Goal: Task Accomplishment & Management: Complete application form

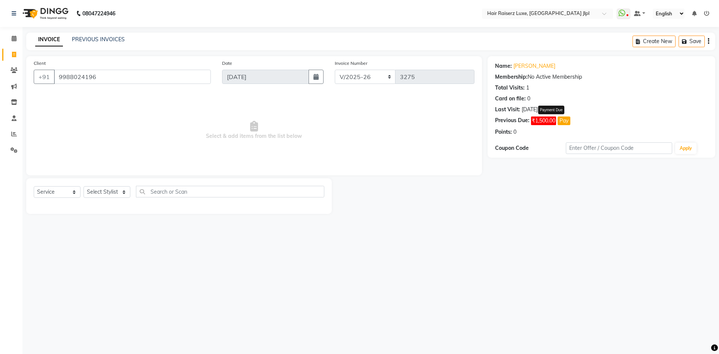
select select "5409"
select select "service"
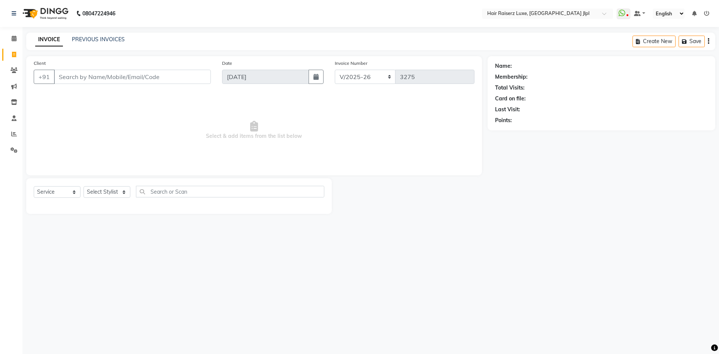
select select "5409"
select select "service"
click at [156, 73] on input "Client" at bounding box center [132, 77] width 157 height 14
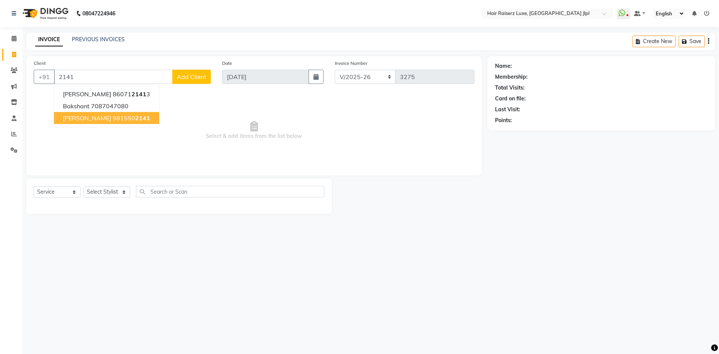
click at [134, 115] on button "Gurcharan 981550 2141" at bounding box center [106, 118] width 105 height 12
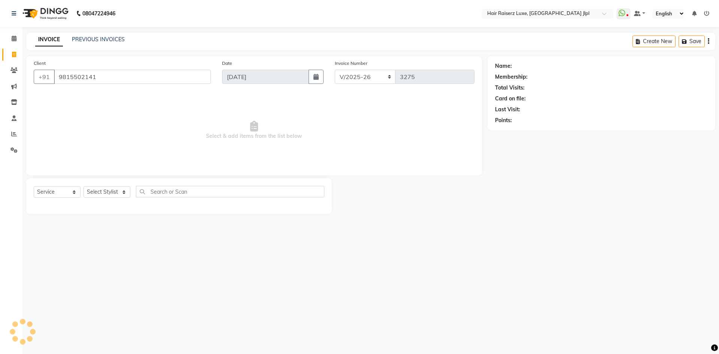
type input "9815502141"
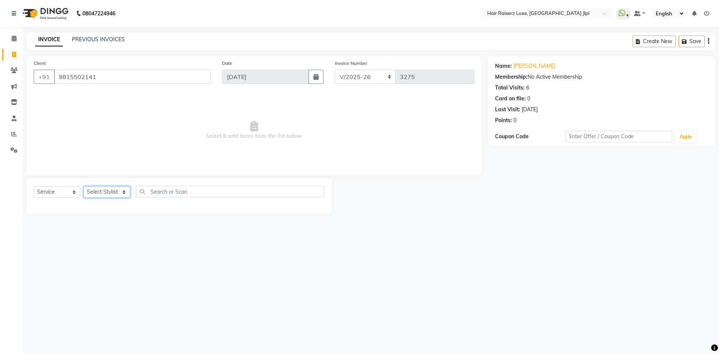
click at [111, 192] on select "Select Stylist Abhishek Aftab Ajay Anand Bhoomika Bilal C&Gs Vogue Chhavi Duati…" at bounding box center [106, 192] width 47 height 12
select select "47928"
click at [83, 186] on select "Select Stylist Abhishek Aftab Ajay Anand Bhoomika Bilal C&Gs Vogue Chhavi Duati…" at bounding box center [106, 192] width 47 height 12
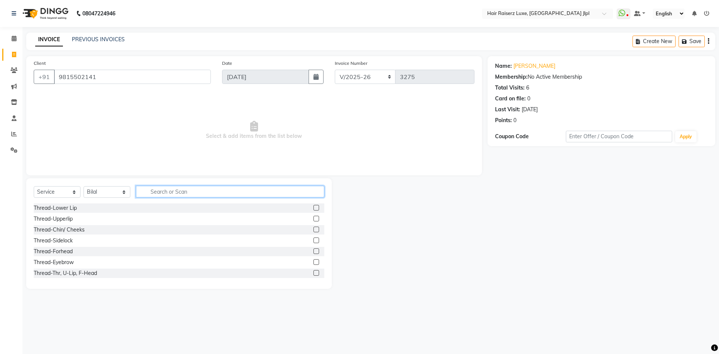
click at [155, 189] on input "text" at bounding box center [230, 192] width 188 height 12
type input "beard"
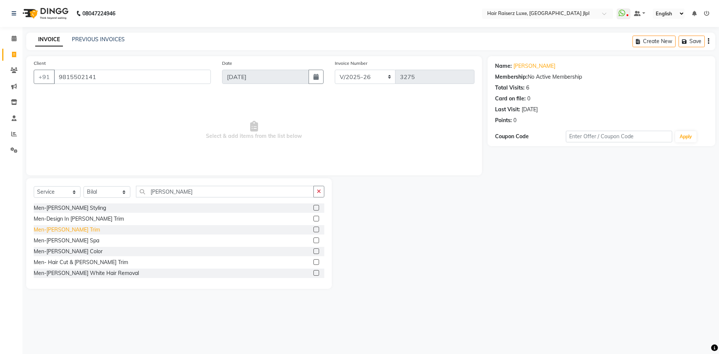
click at [64, 230] on div "Men-Beard Trim" at bounding box center [67, 230] width 66 height 8
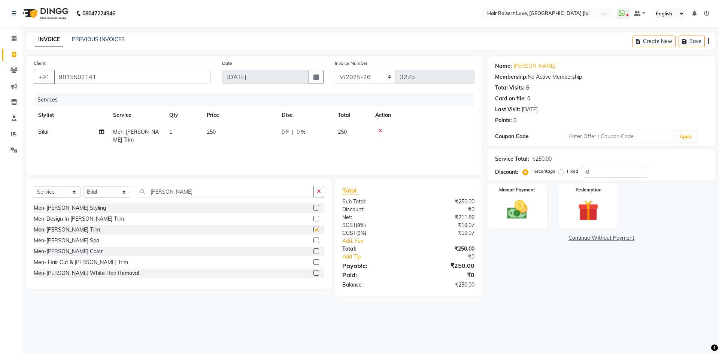
checkbox input "false"
click at [376, 76] on select "FF/2025-26 PreP/2025-26 BANK/2025-26 Paytm/2025-26 CASH/2025-26 V/2025-26" at bounding box center [365, 77] width 61 height 14
select select "8497"
click at [335, 70] on select "FF/2025-26 PreP/2025-26 BANK/2025-26 Paytm/2025-26 CASH/2025-26 V/2025-26" at bounding box center [365, 77] width 61 height 14
type input "0662"
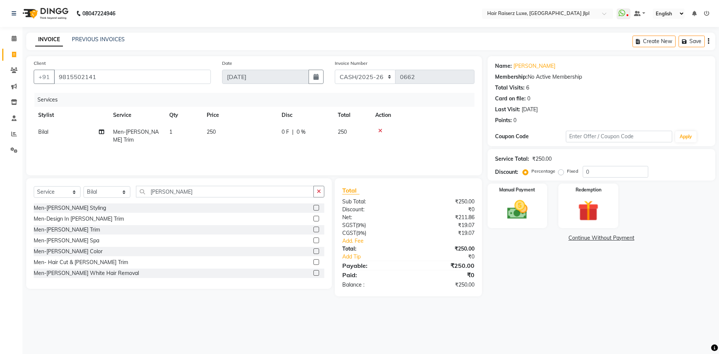
click at [708, 41] on icon "button" at bounding box center [708, 41] width 1 height 0
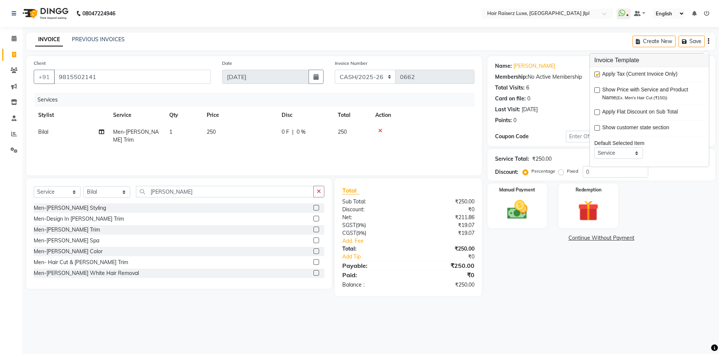
click at [596, 78] on div at bounding box center [596, 76] width 5 height 8
click at [596, 75] on label at bounding box center [597, 75] width 6 height 6
click at [596, 75] on input "checkbox" at bounding box center [596, 74] width 5 height 5
checkbox input "false"
click at [527, 203] on img at bounding box center [517, 209] width 35 height 25
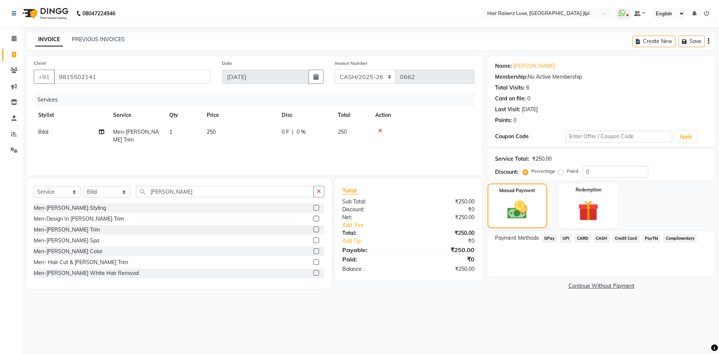
click at [596, 237] on span "CASH" at bounding box center [601, 238] width 16 height 9
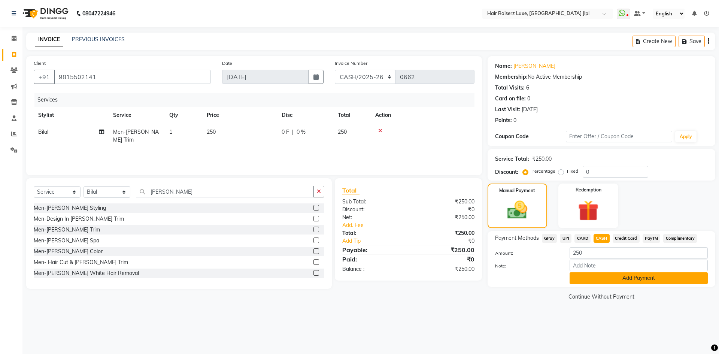
click at [578, 281] on button "Add Payment" at bounding box center [638, 278] width 138 height 12
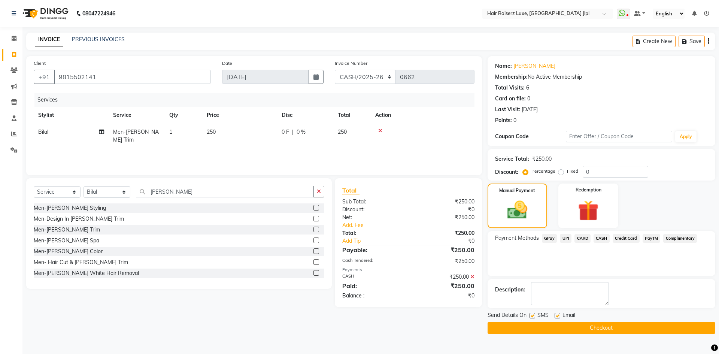
click at [555, 316] on label at bounding box center [558, 316] width 6 height 6
click at [555, 316] on input "checkbox" at bounding box center [557, 315] width 5 height 5
checkbox input "false"
click at [557, 328] on button "Checkout" at bounding box center [602, 328] width 228 height 12
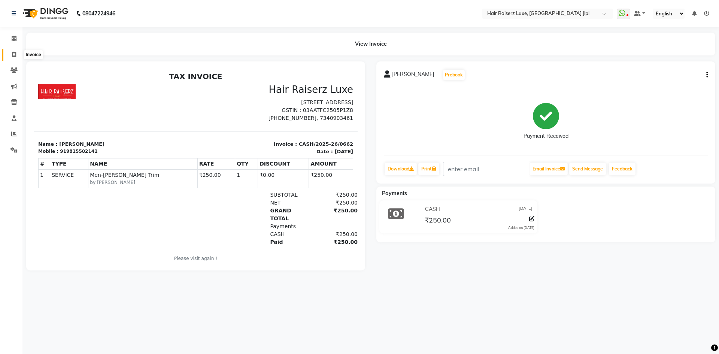
click at [16, 56] on icon at bounding box center [14, 55] width 4 height 6
select select "5409"
select select "service"
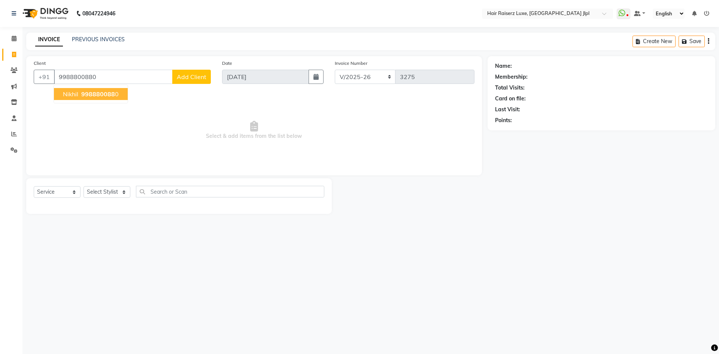
type input "9988800880"
click at [98, 95] on span "998880088" at bounding box center [98, 93] width 34 height 7
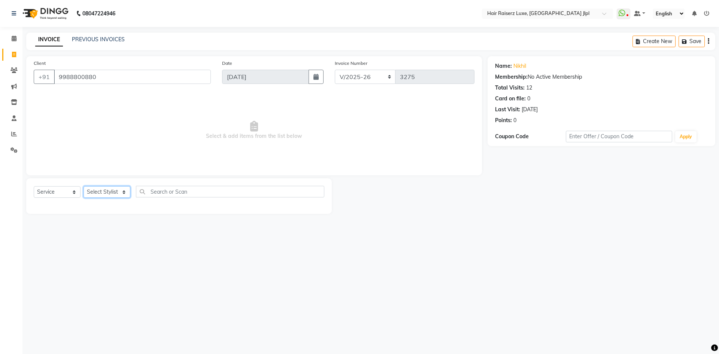
click at [118, 195] on select "Select Stylist Abhishek Aftab Ajay Anand Bhoomika Bilal C&Gs Vogue Chhavi Duati…" at bounding box center [106, 192] width 47 height 12
select select "40513"
click at [83, 186] on select "Select Stylist Abhishek Aftab Ajay Anand Bhoomika Bilal C&Gs Vogue Chhavi Duati…" at bounding box center [106, 192] width 47 height 12
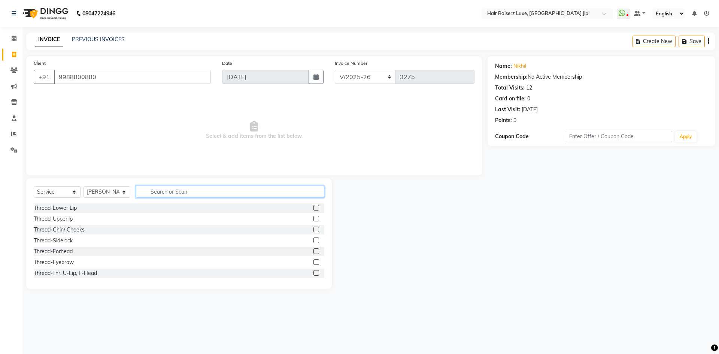
click at [173, 195] on input "text" at bounding box center [230, 192] width 188 height 12
type input "hair b"
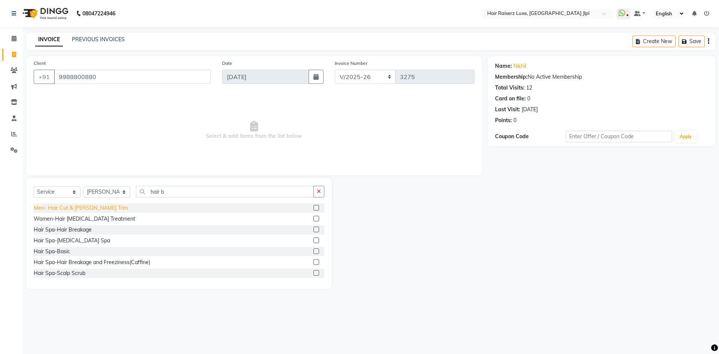
click at [90, 207] on div "Men- Hair Cut & Beard Trim" at bounding box center [81, 208] width 94 height 8
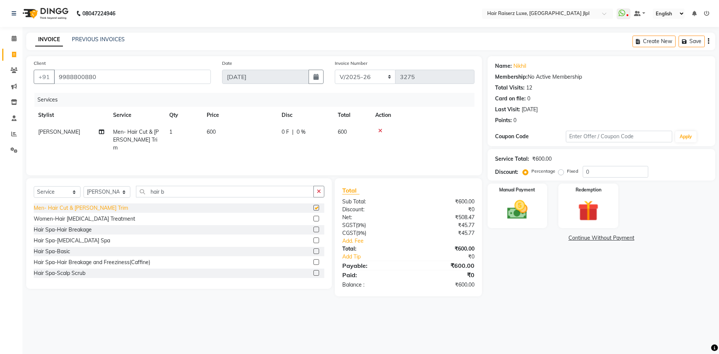
checkbox input "false"
click at [370, 81] on select "FF/2025-26 PreP/2025-26 BANK/2025-26 Paytm/2025-26 CASH/2025-26 V/2025-26" at bounding box center [365, 77] width 61 height 14
click at [335, 70] on select "FF/2025-26 PreP/2025-26 BANK/2025-26 Paytm/2025-26 CASH/2025-26 V/2025-26" at bounding box center [365, 77] width 61 height 14
click at [530, 210] on img at bounding box center [517, 209] width 35 height 25
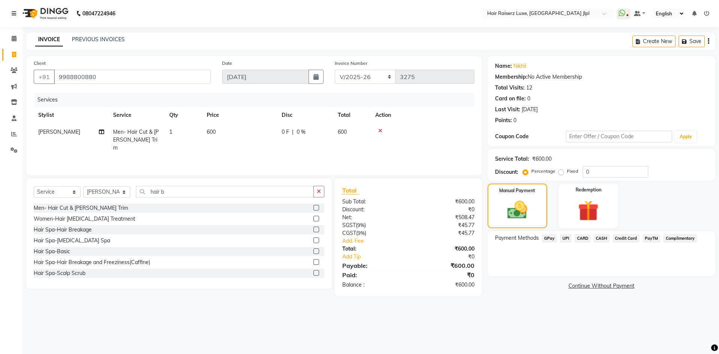
click at [565, 240] on span "UPI" at bounding box center [566, 238] width 12 height 9
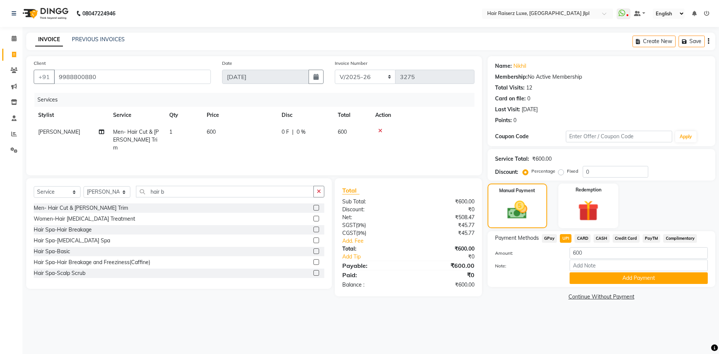
drag, startPoint x: 584, startPoint y: 280, endPoint x: 573, endPoint y: 292, distance: 16.2
click at [575, 290] on div "Name: Nikhil Membership: No Active Membership Total Visits: 12 Card on file: 0 …" at bounding box center [604, 179] width 233 height 246
click at [582, 282] on button "Add Payment" at bounding box center [638, 278] width 138 height 12
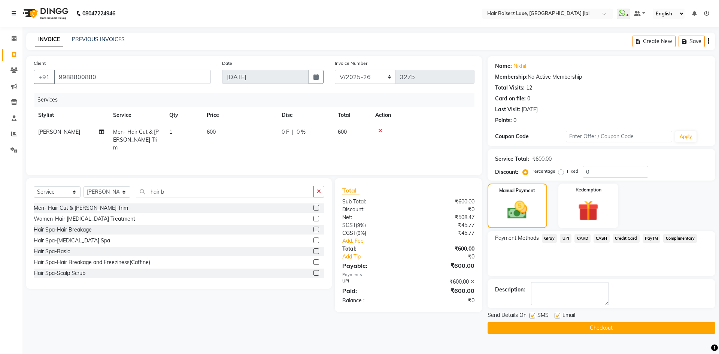
click at [558, 316] on label at bounding box center [558, 316] width 6 height 6
click at [558, 316] on input "checkbox" at bounding box center [557, 315] width 5 height 5
checkbox input "false"
click at [556, 326] on button "Checkout" at bounding box center [602, 328] width 228 height 12
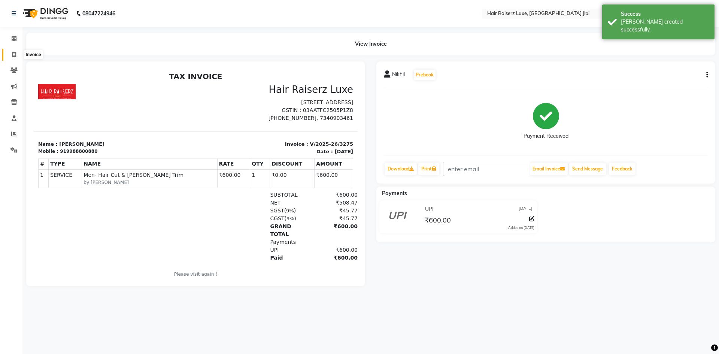
click at [13, 53] on icon at bounding box center [14, 55] width 4 height 6
select select "service"
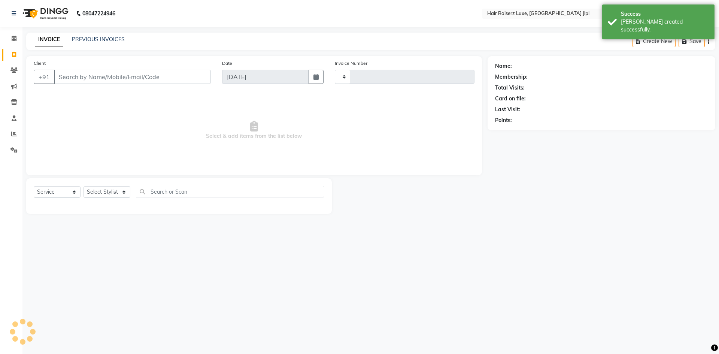
type input "3276"
select select "5409"
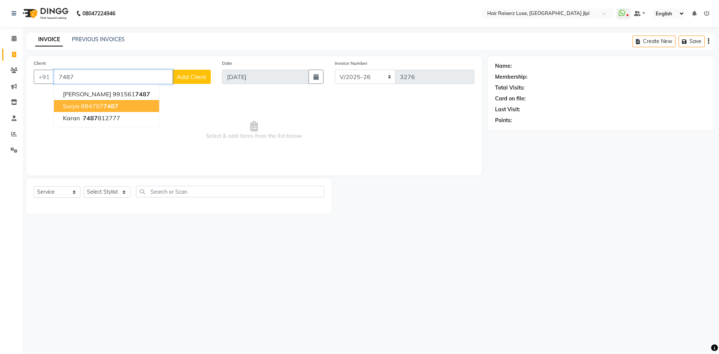
click at [107, 109] on span "7487" at bounding box center [110, 105] width 15 height 7
type input "8847077487"
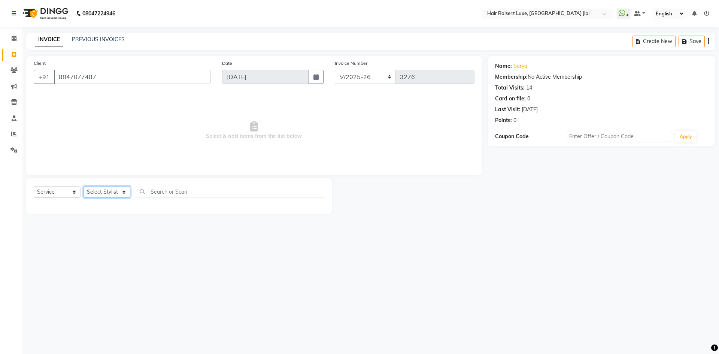
click at [97, 191] on select "Select Stylist Abhishek Aftab Ajay Anand Bhoomika Bilal C&Gs Vogue Chhavi Duati…" at bounding box center [106, 192] width 47 height 12
select select "47928"
click at [83, 186] on select "Select Stylist Abhishek Aftab Ajay Anand Bhoomika Bilal C&Gs Vogue Chhavi Duati…" at bounding box center [106, 192] width 47 height 12
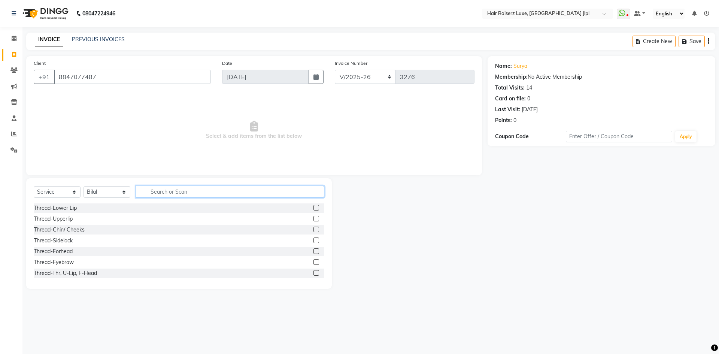
click at [159, 192] on input "text" at bounding box center [230, 192] width 188 height 12
type input "hair c"
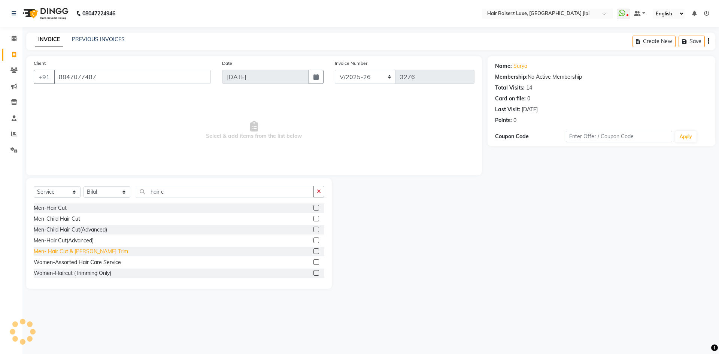
click at [84, 250] on div "Men- Hair Cut & Beard Trim" at bounding box center [81, 251] width 94 height 8
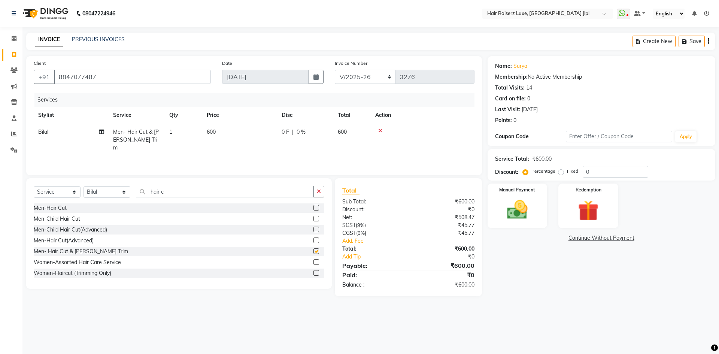
checkbox input "false"
click at [349, 78] on select "FF/2025-26 PreP/2025-26 BANK/2025-26 Paytm/2025-26 CASH/2025-26 V/2025-26" at bounding box center [365, 77] width 61 height 14
select select "8497"
click at [335, 70] on select "FF/2025-26 PreP/2025-26 BANK/2025-26 Paytm/2025-26 CASH/2025-26 V/2025-26" at bounding box center [365, 77] width 61 height 14
type input "0663"
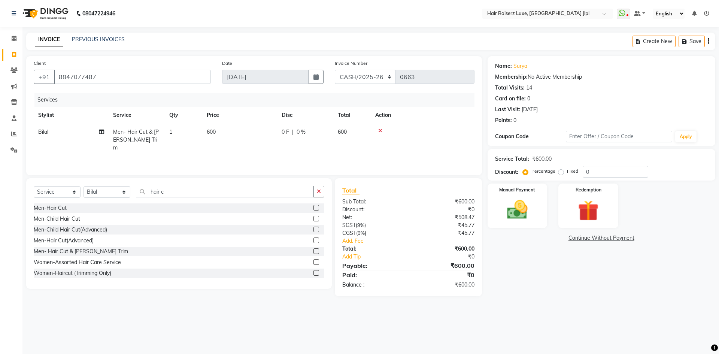
click at [361, 70] on div "Invoice Number FF/2025-26 PreP/2025-26 BANK/2025-26 Paytm/2025-26 CASH/2025-26 …" at bounding box center [404, 74] width 151 height 31
click at [361, 77] on select "FF/2025-26 PreP/2025-26 BANK/2025-26 Paytm/2025-26 CASH/2025-26 V/2025-26" at bounding box center [365, 77] width 61 height 14
select select "5409"
click at [335, 70] on select "FF/2025-26 PreP/2025-26 BANK/2025-26 Paytm/2025-26 CASH/2025-26 V/2025-26" at bounding box center [365, 77] width 61 height 14
type input "3276"
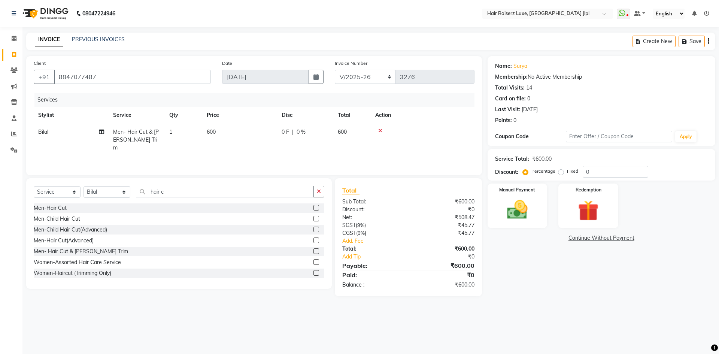
click at [709, 41] on icon "button" at bounding box center [708, 41] width 1 height 0
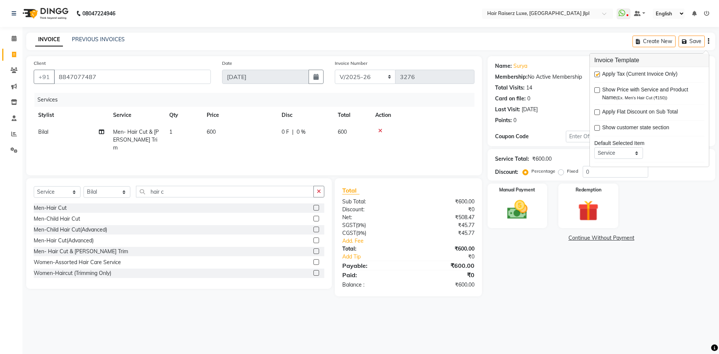
click at [598, 74] on label at bounding box center [597, 75] width 6 height 6
click at [598, 74] on input "checkbox" at bounding box center [596, 74] width 5 height 5
checkbox input "false"
click at [711, 40] on div "Create New Save" at bounding box center [673, 42] width 83 height 18
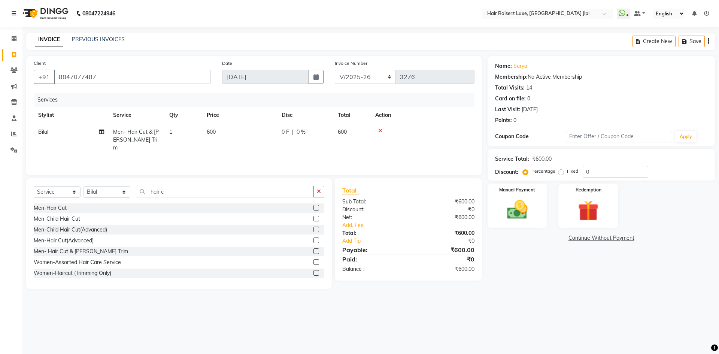
click at [707, 40] on div "Create New Save" at bounding box center [673, 42] width 83 height 18
click at [708, 41] on icon "button" at bounding box center [708, 41] width 1 height 0
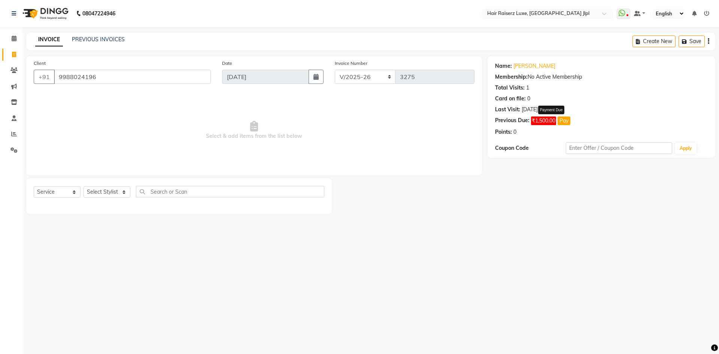
select select "5409"
select select "service"
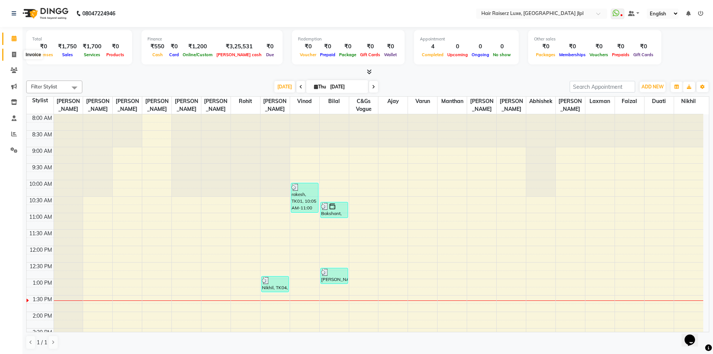
click at [16, 54] on icon at bounding box center [14, 55] width 4 height 6
select select "service"
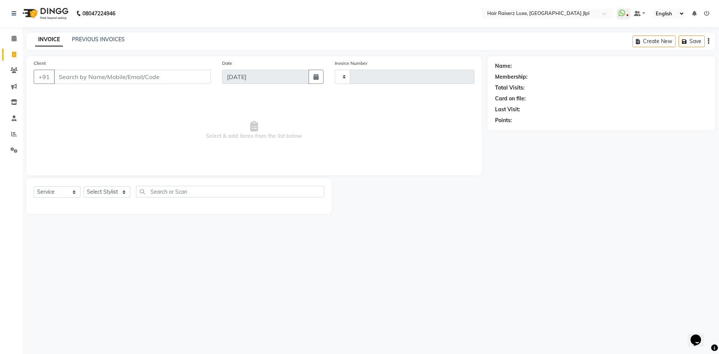
type input "3276"
select select "5409"
click at [74, 77] on input "Client" at bounding box center [132, 77] width 157 height 14
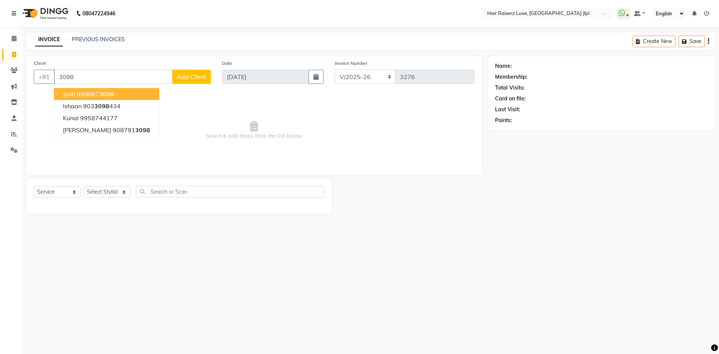
click at [100, 93] on span "3098" at bounding box center [106, 93] width 15 height 7
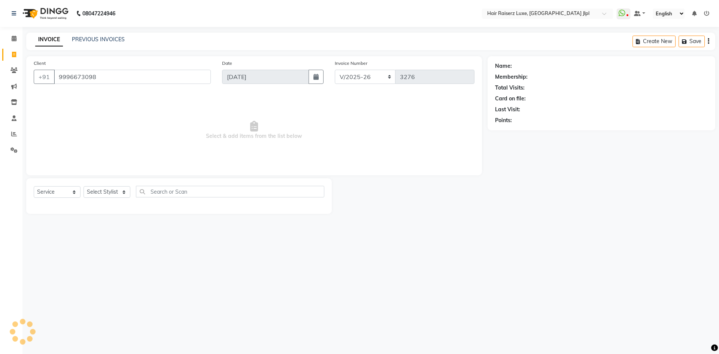
type input "9996673098"
